Goal: Use online tool/utility: Utilize a website feature to perform a specific function

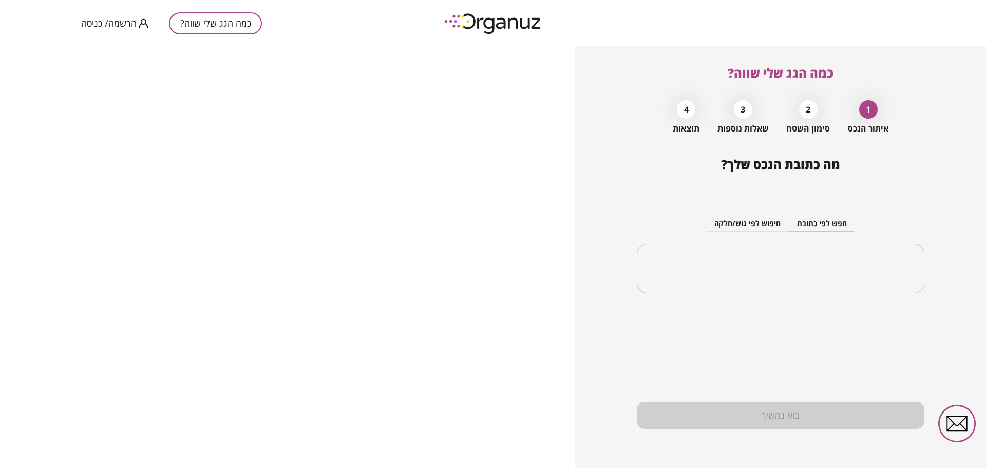
click at [795, 419] on div "בוא נמשיך" at bounding box center [781, 415] width 288 height 27
click at [829, 165] on span "מה כתובת הנכס שלך?" at bounding box center [780, 164] width 119 height 17
click at [834, 228] on button "חפש לפי כתובת" at bounding box center [822, 223] width 66 height 15
click at [815, 257] on input "text" at bounding box center [784, 269] width 255 height 26
click at [810, 109] on div "2" at bounding box center [808, 109] width 18 height 18
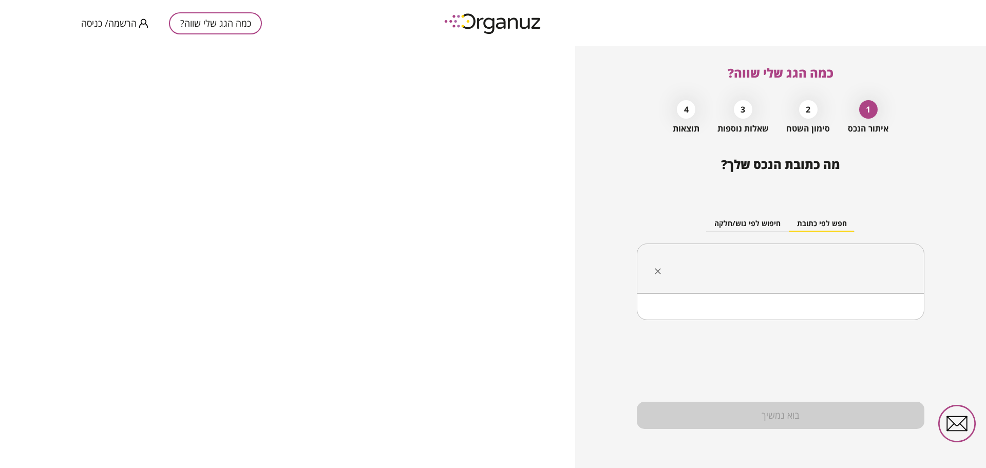
click at [834, 276] on input "text" at bounding box center [784, 269] width 255 height 26
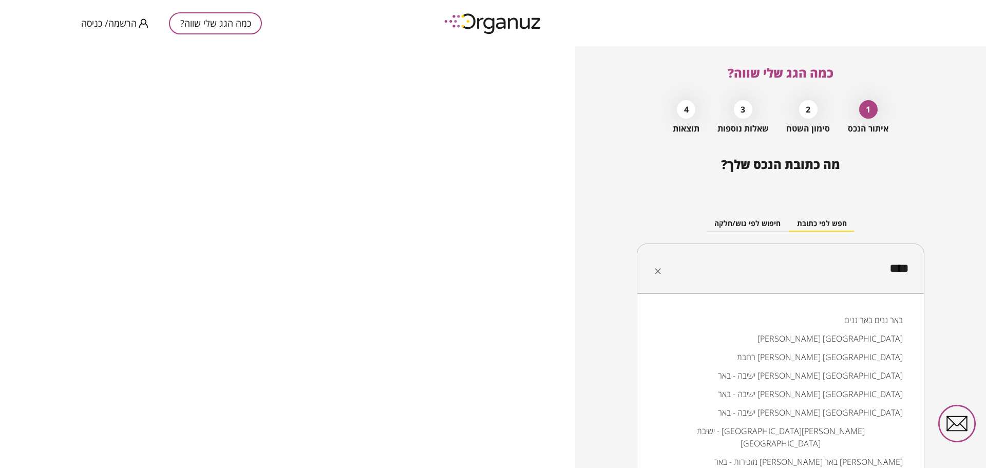
click at [838, 323] on li "באר גנים באר גנים" at bounding box center [780, 320] width 261 height 18
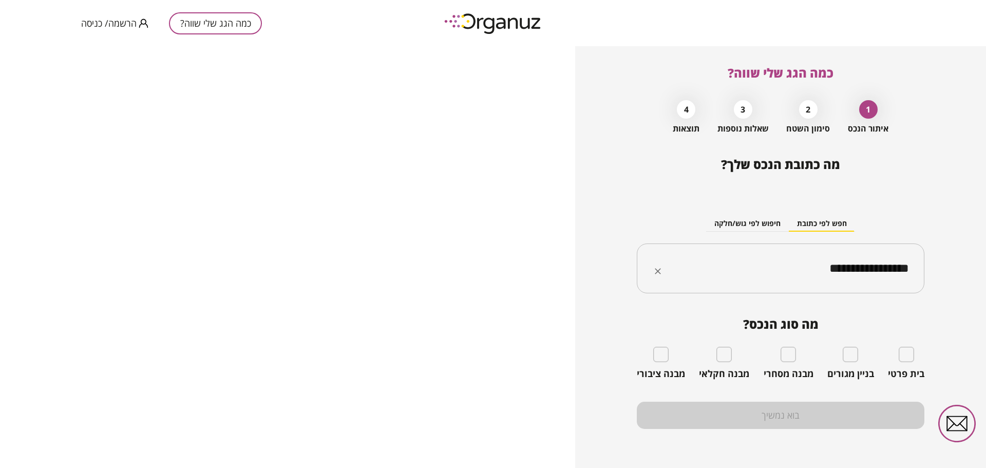
type input "**********"
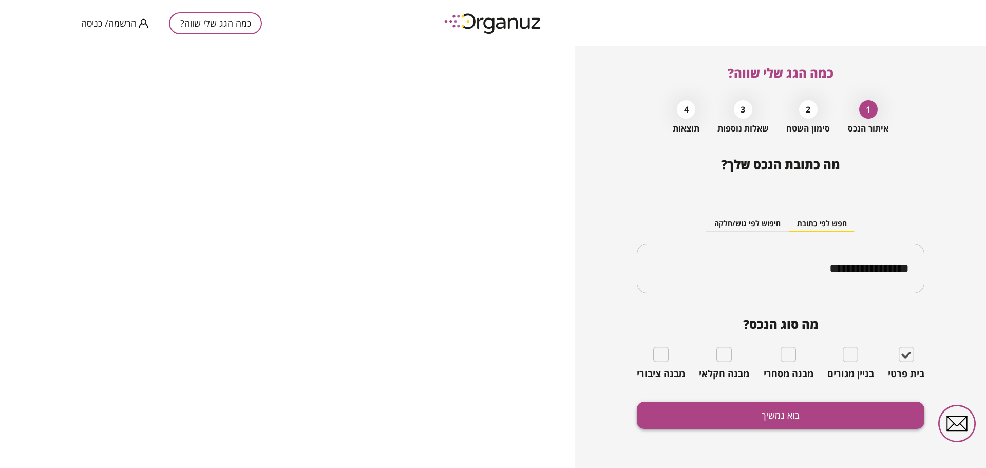
click at [802, 408] on button "בוא נמשיך" at bounding box center [781, 415] width 288 height 27
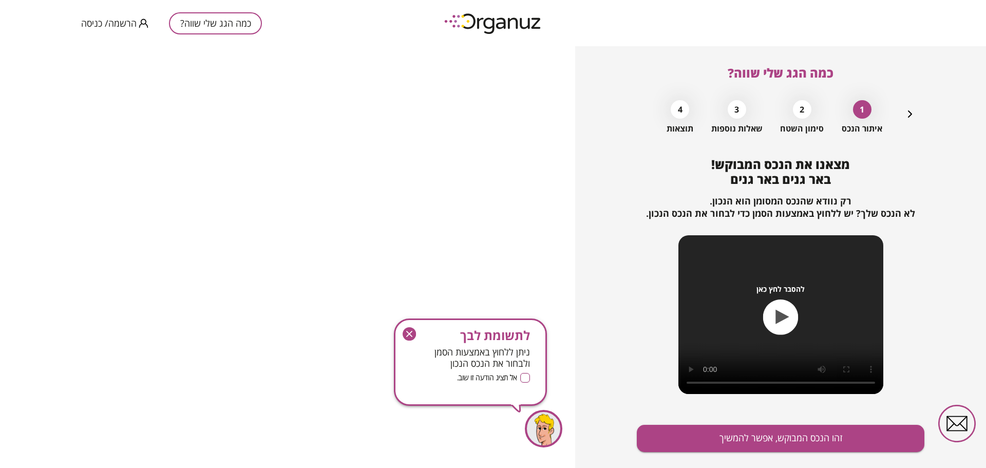
click at [785, 321] on icon "button" at bounding box center [780, 316] width 35 height 35
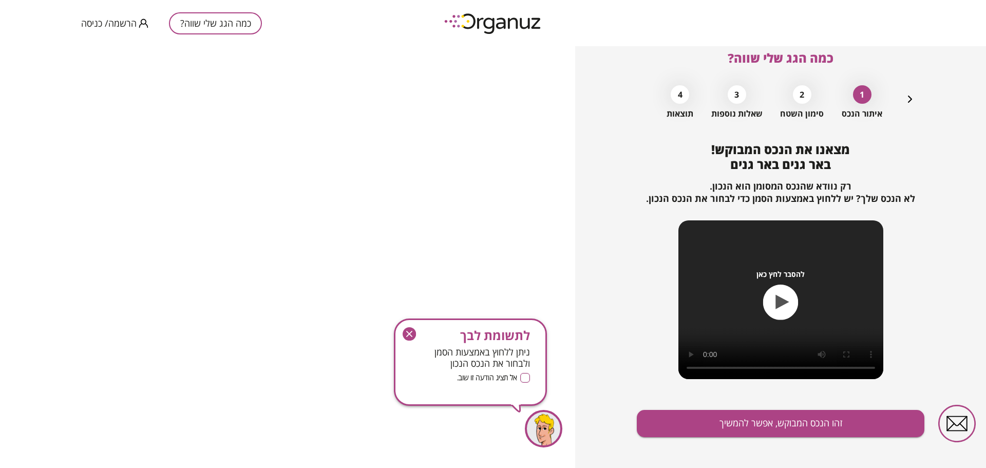
scroll to position [23, 0]
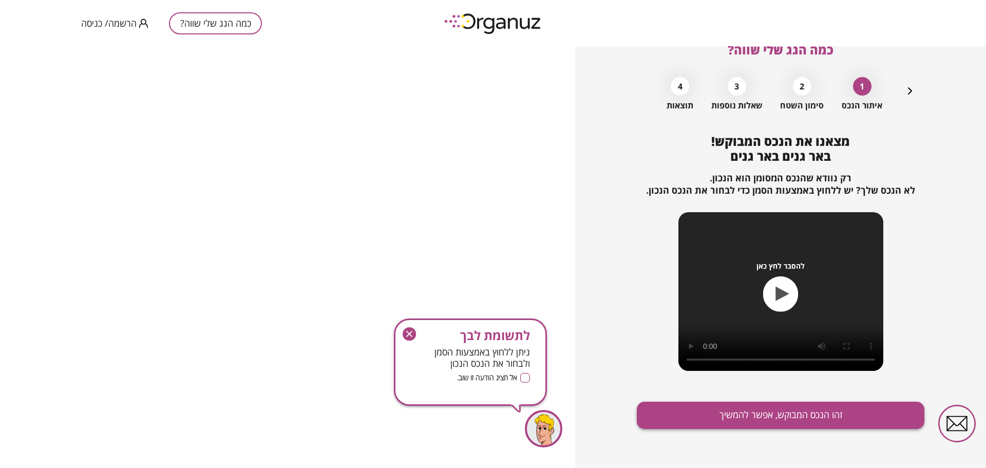
click at [815, 413] on button "זהו הנכס המבוקש, אפשר להמשיך" at bounding box center [781, 415] width 288 height 27
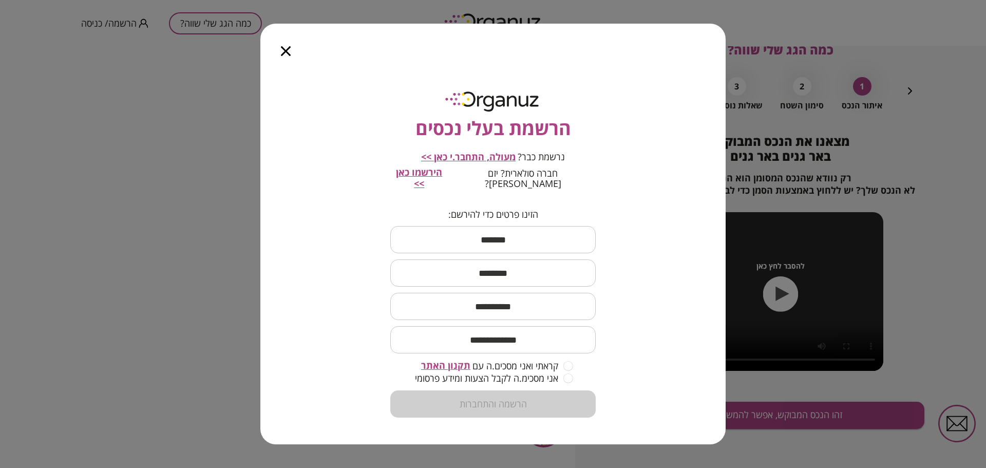
click at [289, 55] on icon "button" at bounding box center [286, 51] width 10 height 10
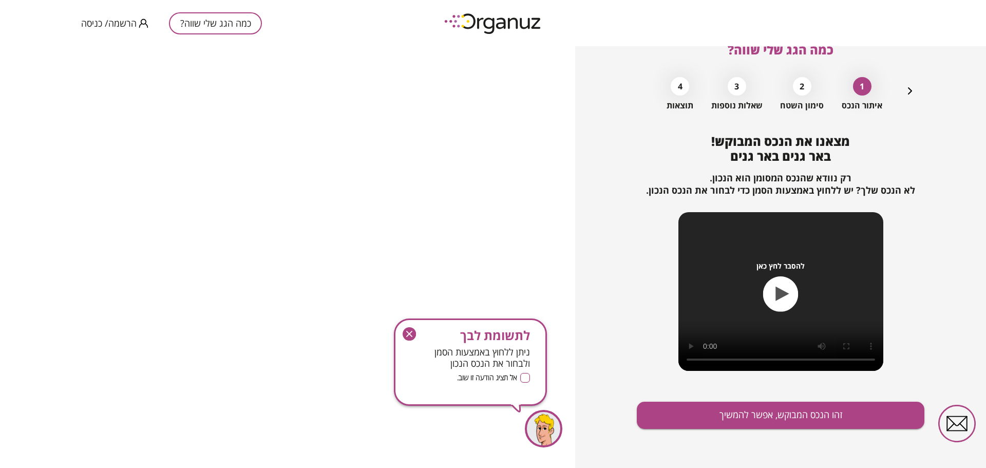
click at [740, 88] on div "3" at bounding box center [737, 86] width 18 height 18
click at [665, 93] on div "1 איתור הנכס 2 סימון השטח 3 שאלות נוספות 4 תוצאות" at bounding box center [780, 91] width 271 height 39
